Goal: Communication & Community: Answer question/provide support

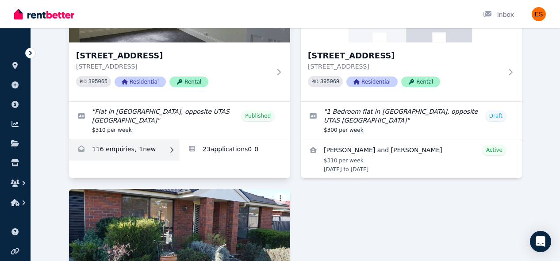
click at [142, 149] on link "Enquiries for Unit 2/55 Invermay Rd, Invermay" at bounding box center [124, 149] width 111 height 21
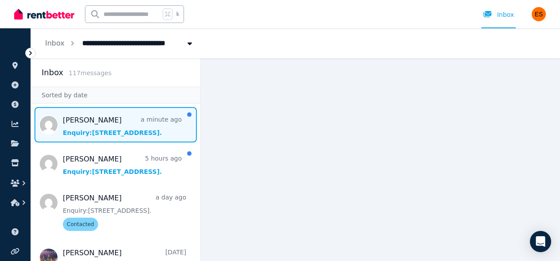
click at [114, 115] on span "Message list" at bounding box center [115, 124] width 169 height 35
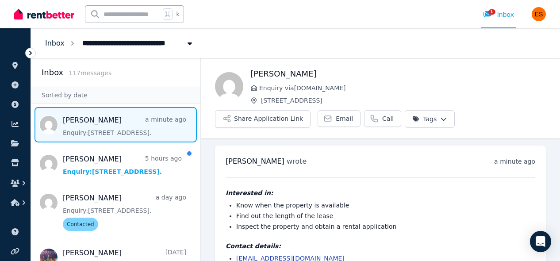
click at [56, 44] on link "Inbox" at bounding box center [54, 43] width 19 height 8
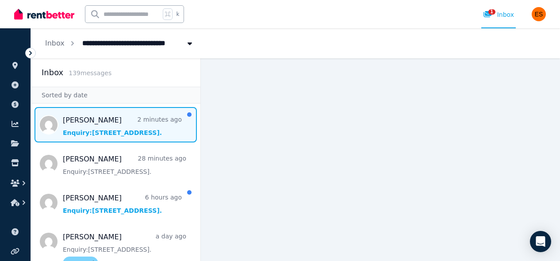
click at [117, 122] on span "Message list" at bounding box center [115, 124] width 169 height 35
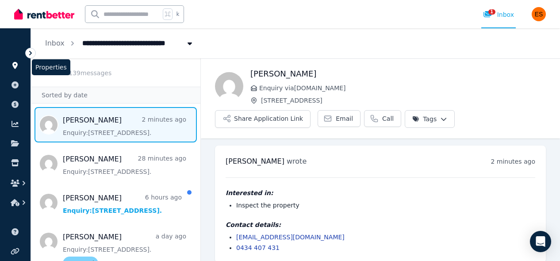
click at [16, 65] on icon at bounding box center [14, 65] width 5 height 7
